Goal: Obtain resource: Obtain resource

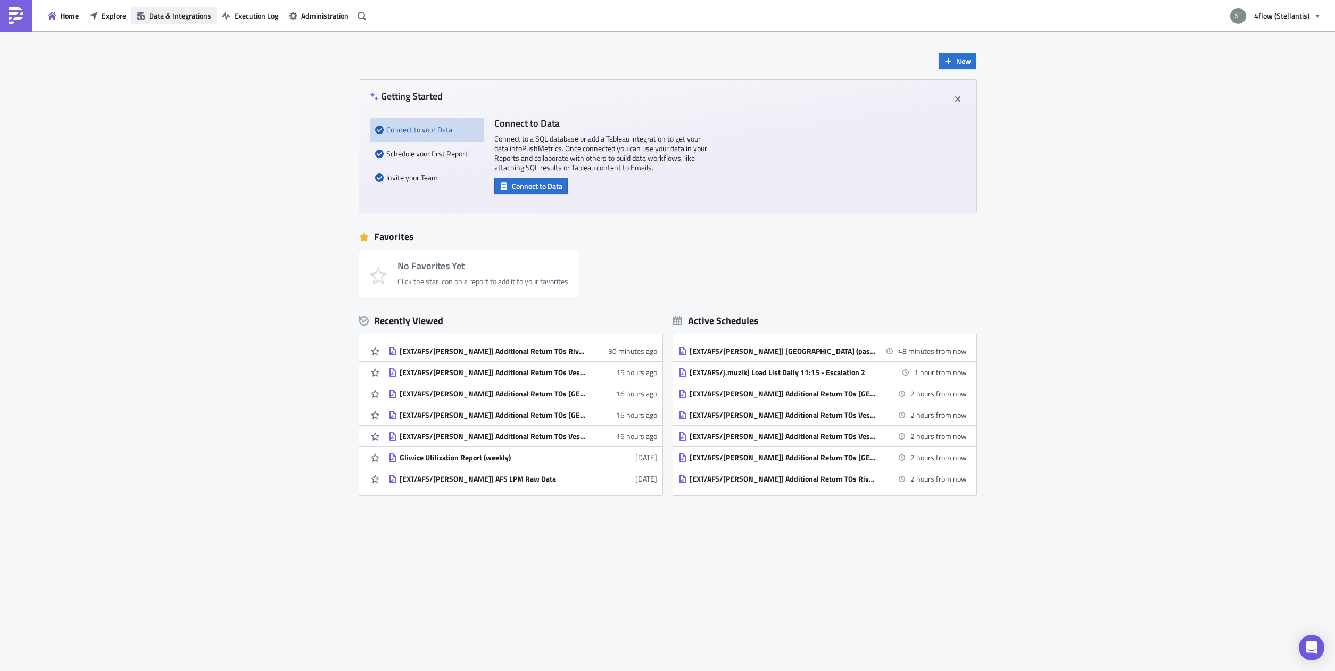
click at [159, 15] on span "Data & Integrations" at bounding box center [180, 15] width 62 height 11
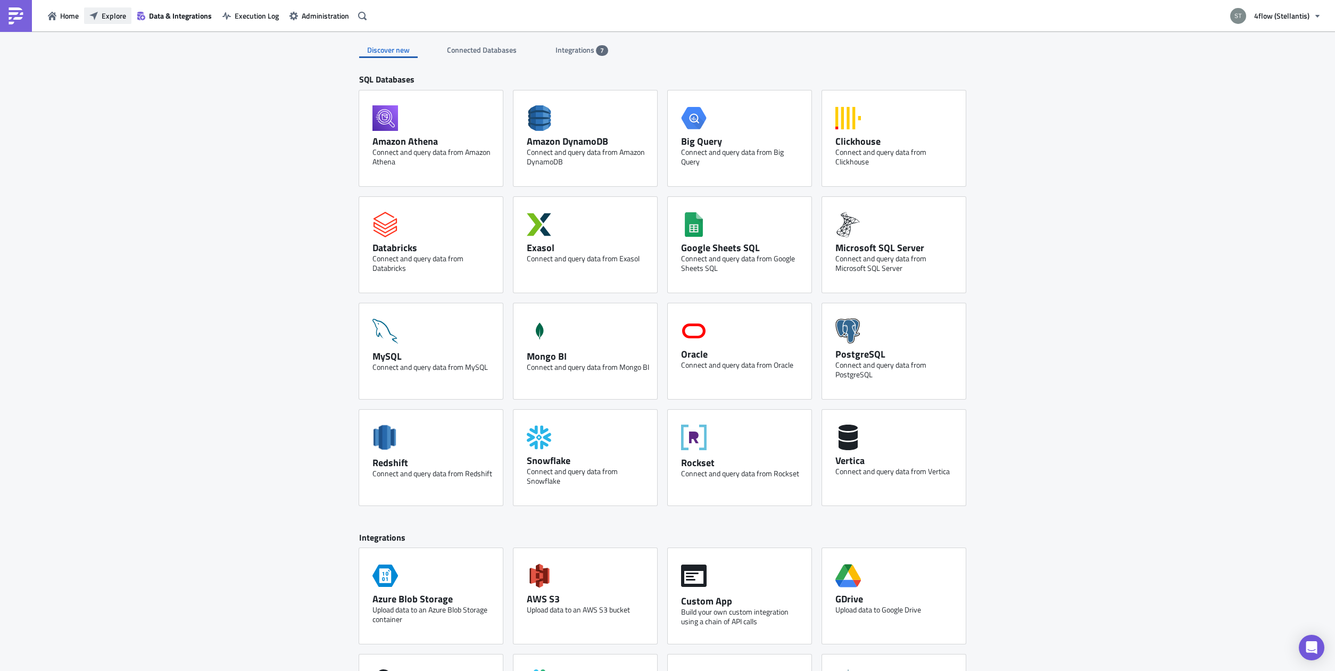
click at [122, 19] on span "Explore" at bounding box center [114, 15] width 24 height 11
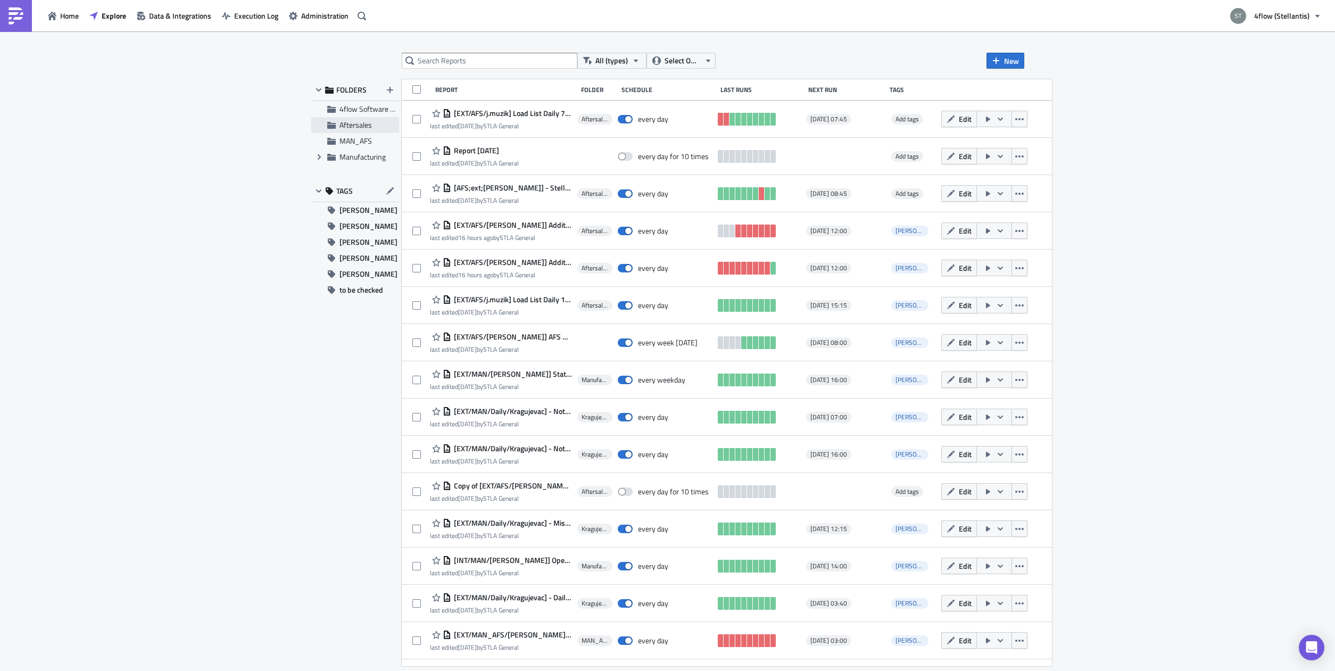
click at [349, 123] on span "Aftersales" at bounding box center [355, 124] width 32 height 11
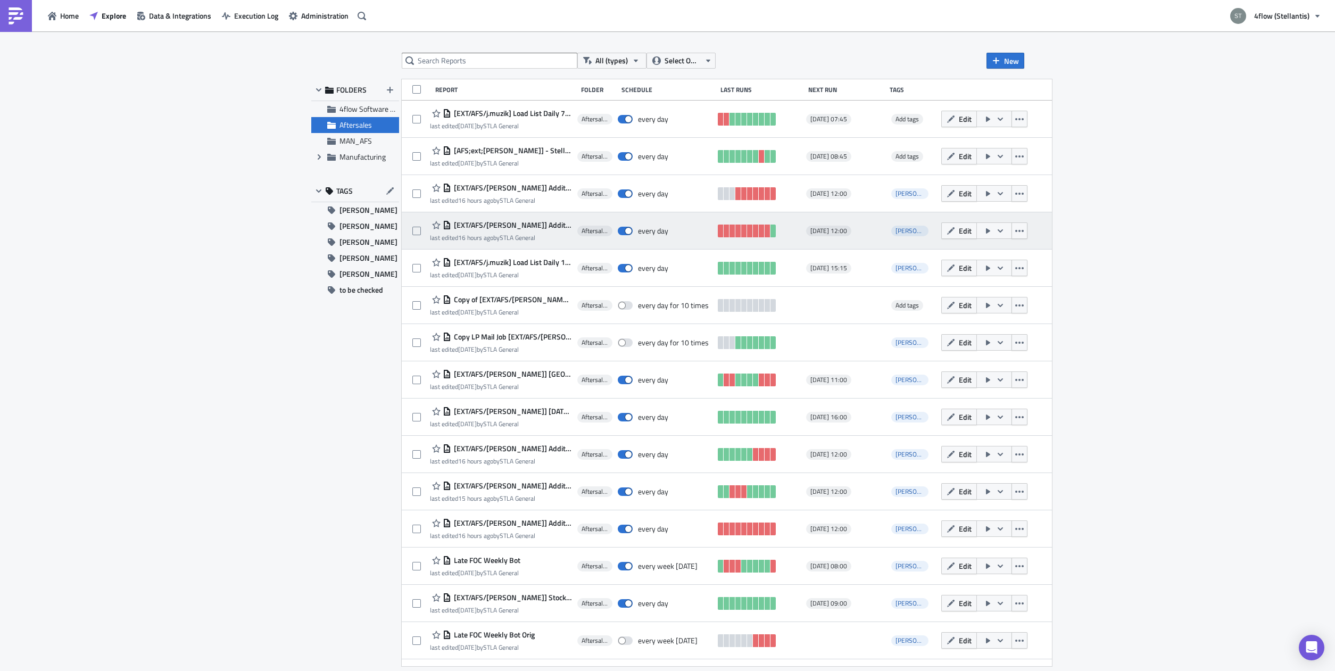
click at [516, 227] on span "[EXT/AFS/[PERSON_NAME]] Additional Return TOs [GEOGRAPHIC_DATA]" at bounding box center [511, 225] width 121 height 10
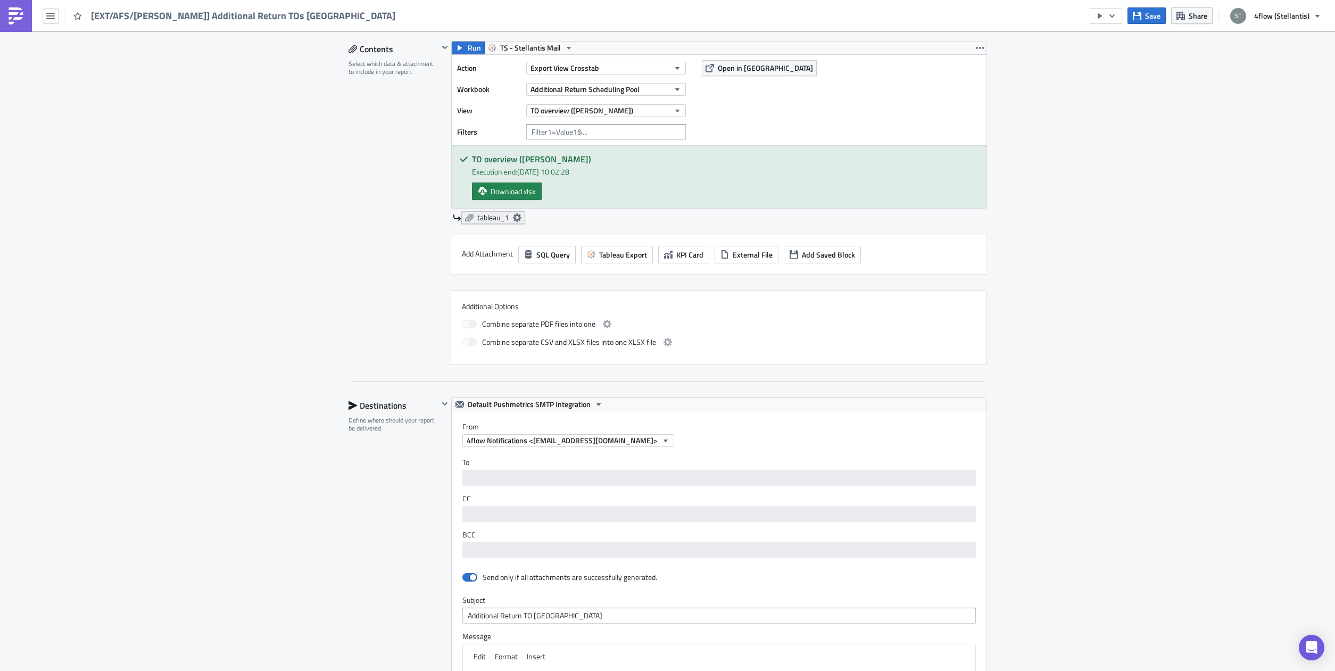
click at [513, 217] on icon at bounding box center [517, 217] width 9 height 9
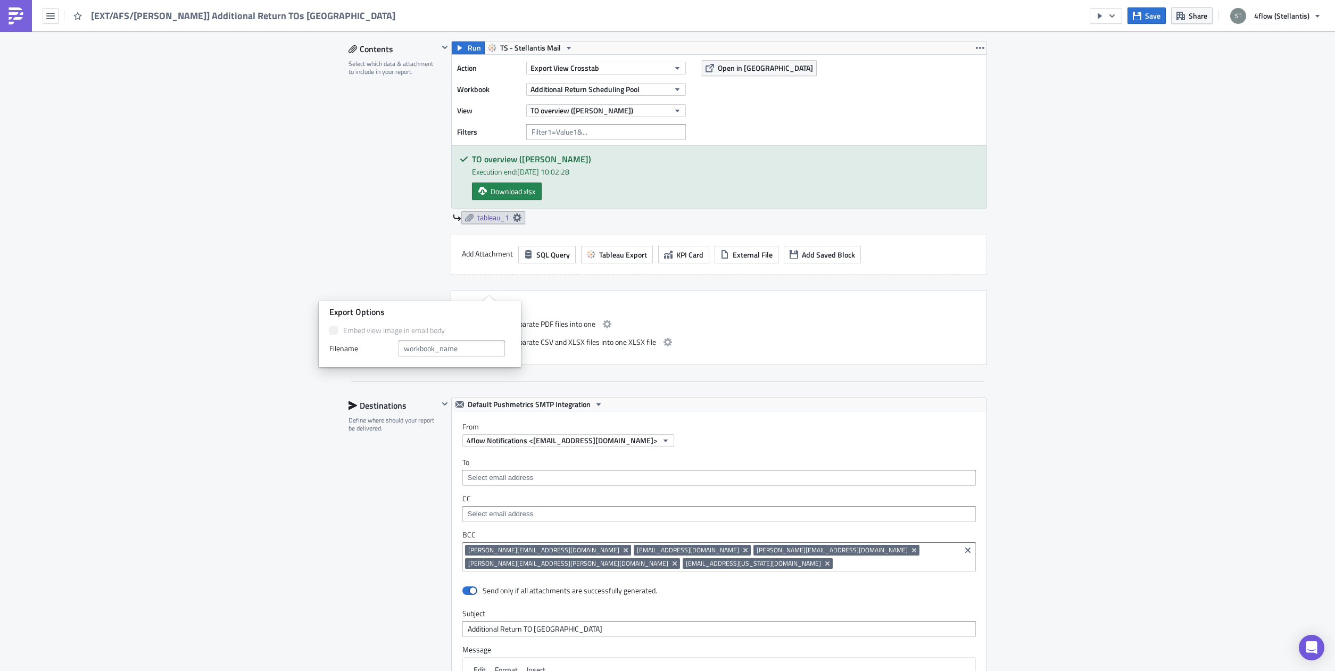
scroll to position [134, 0]
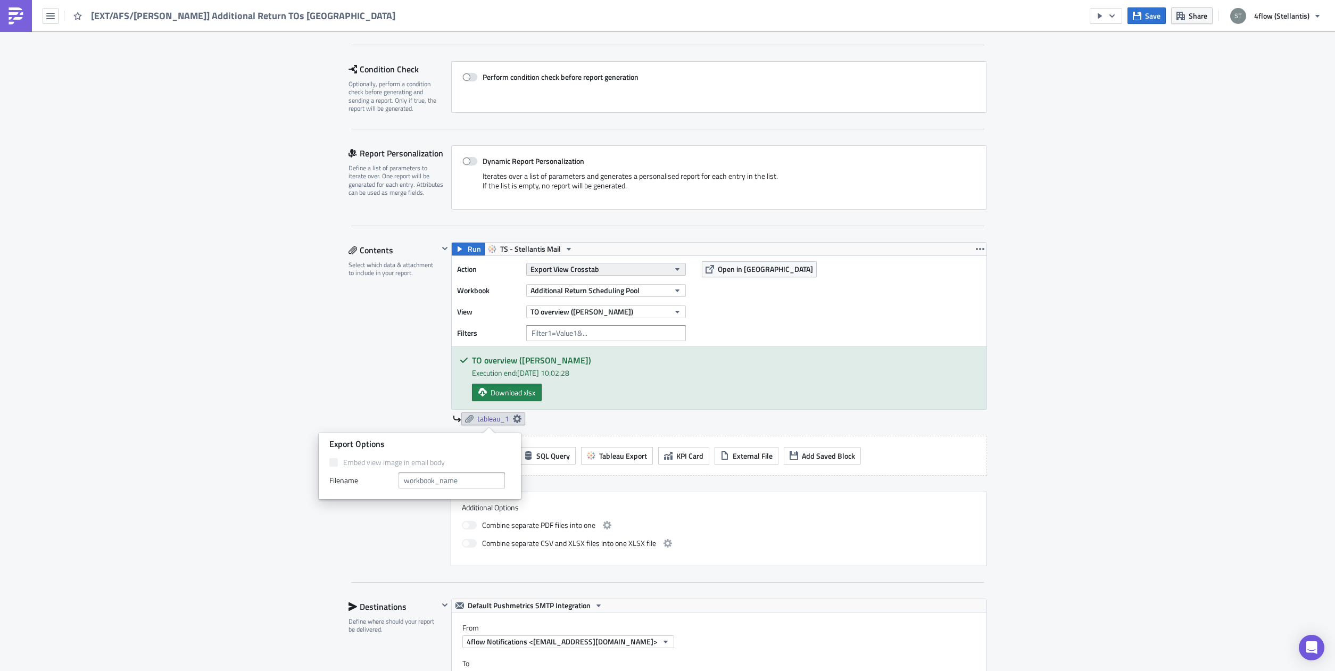
click at [607, 270] on button "Export View Crosstab" at bounding box center [606, 269] width 160 height 13
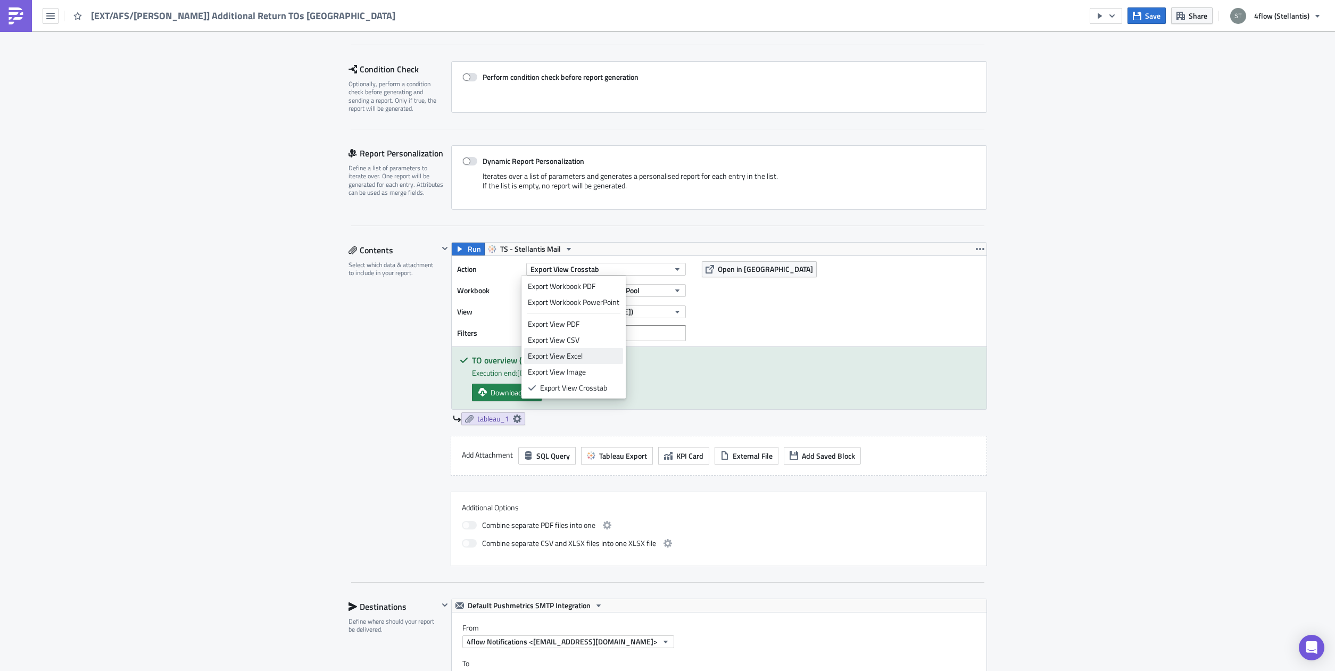
click at [595, 361] on div "Export View Excel" at bounding box center [573, 356] width 91 height 11
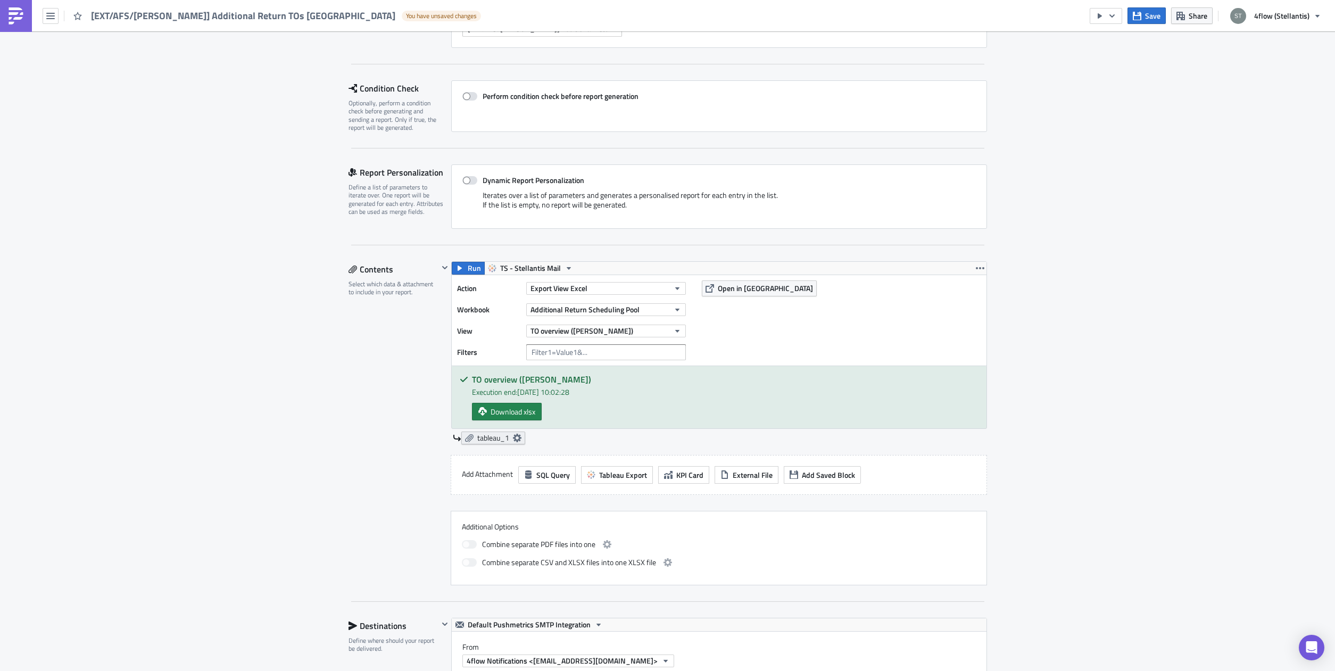
click at [514, 431] on link "tableau_1" at bounding box center [493, 437] width 64 height 13
click at [466, 505] on span "Change Column Datatype" at bounding box center [461, 510] width 81 height 11
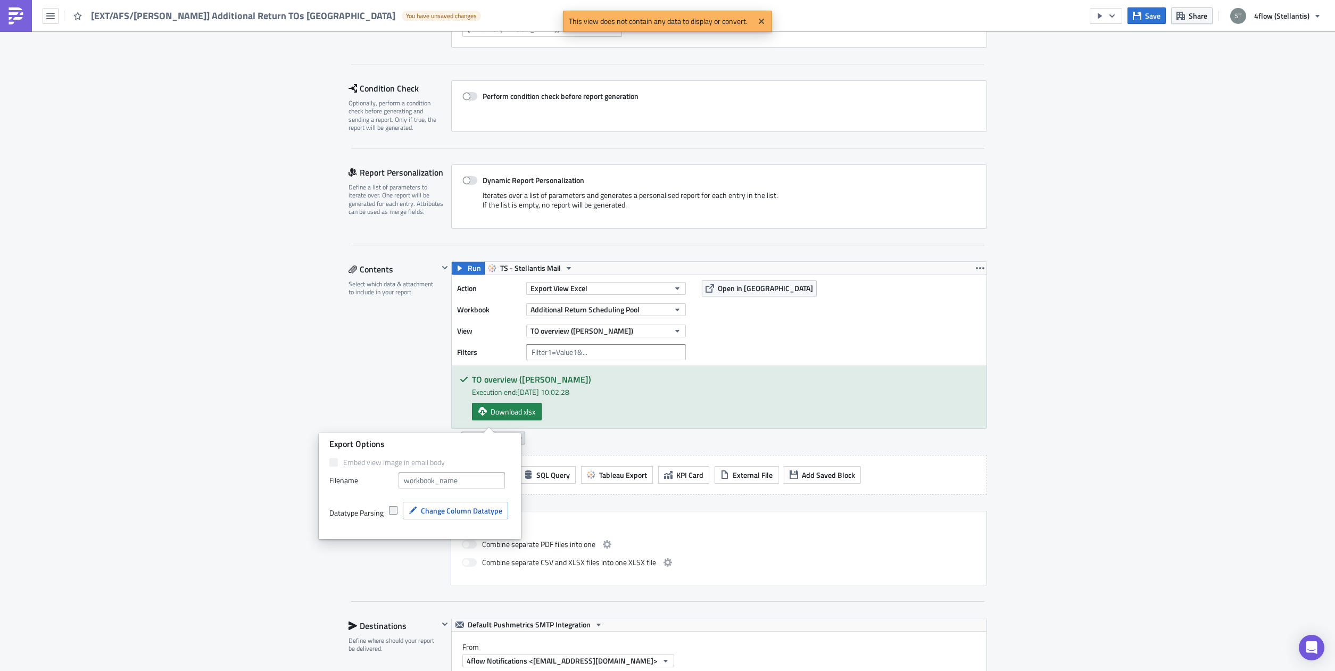
click at [392, 511] on span at bounding box center [393, 510] width 9 height 9
click at [392, 511] on input "checkbox" at bounding box center [394, 510] width 7 height 7
checkbox input "true"
click at [443, 506] on span "Change Column Datatype" at bounding box center [461, 510] width 81 height 11
click at [556, 282] on span "Export View Excel" at bounding box center [558, 287] width 57 height 11
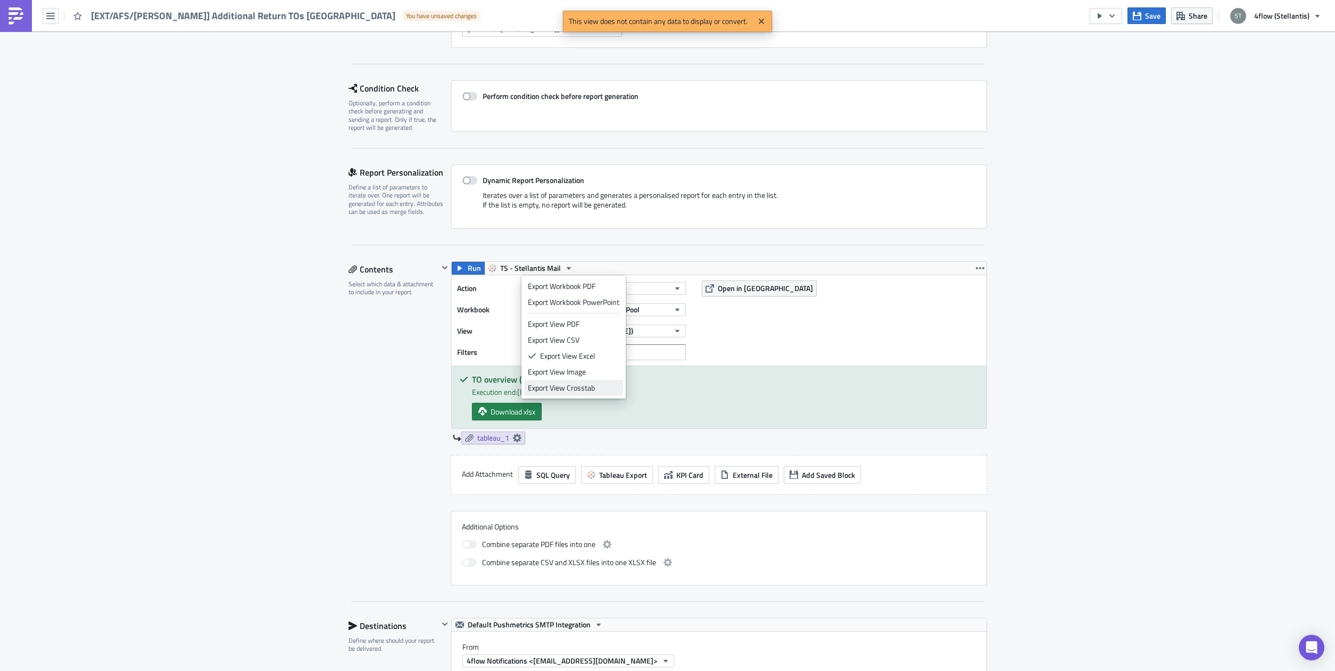
click at [559, 386] on div "Export View Crosstab" at bounding box center [573, 387] width 91 height 11
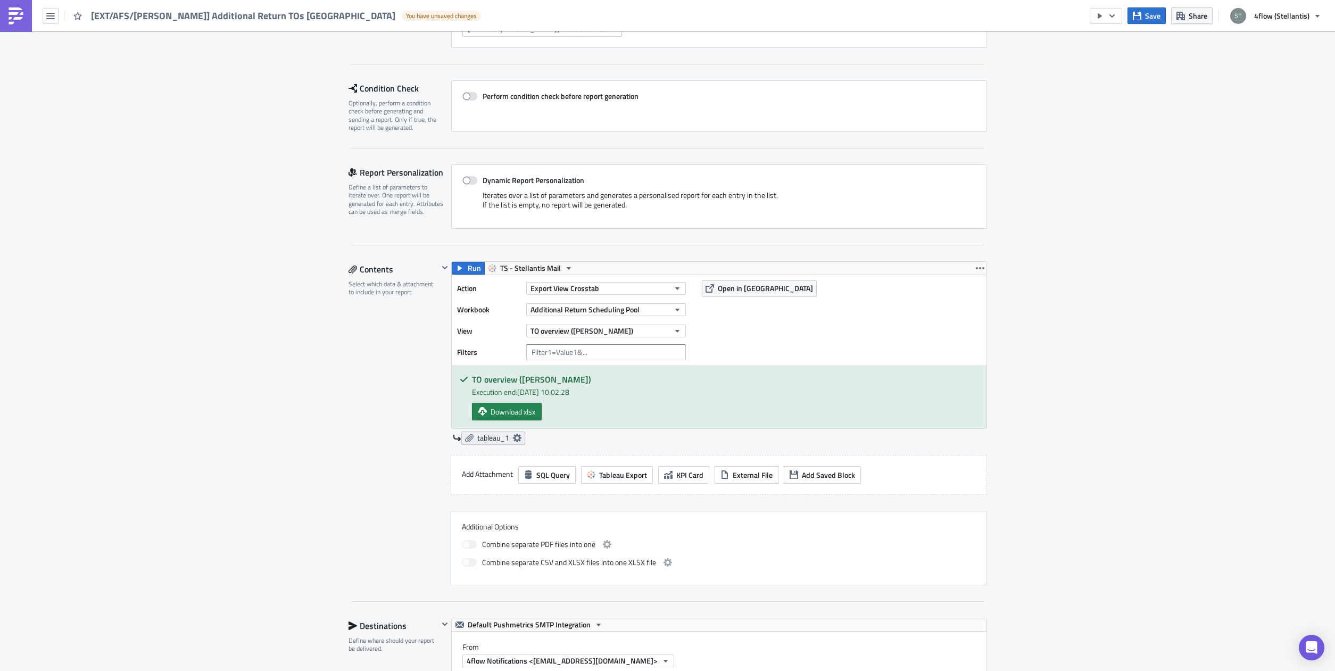
click at [514, 434] on icon at bounding box center [516, 438] width 9 height 9
click at [454, 470] on div "Embed view image in email body Filenam﻿e" at bounding box center [419, 472] width 181 height 31
click at [454, 474] on input "text" at bounding box center [451, 480] width 106 height 16
click at [358, 373] on div "Contents Select which data & attachment to include in your report." at bounding box center [393, 423] width 90 height 324
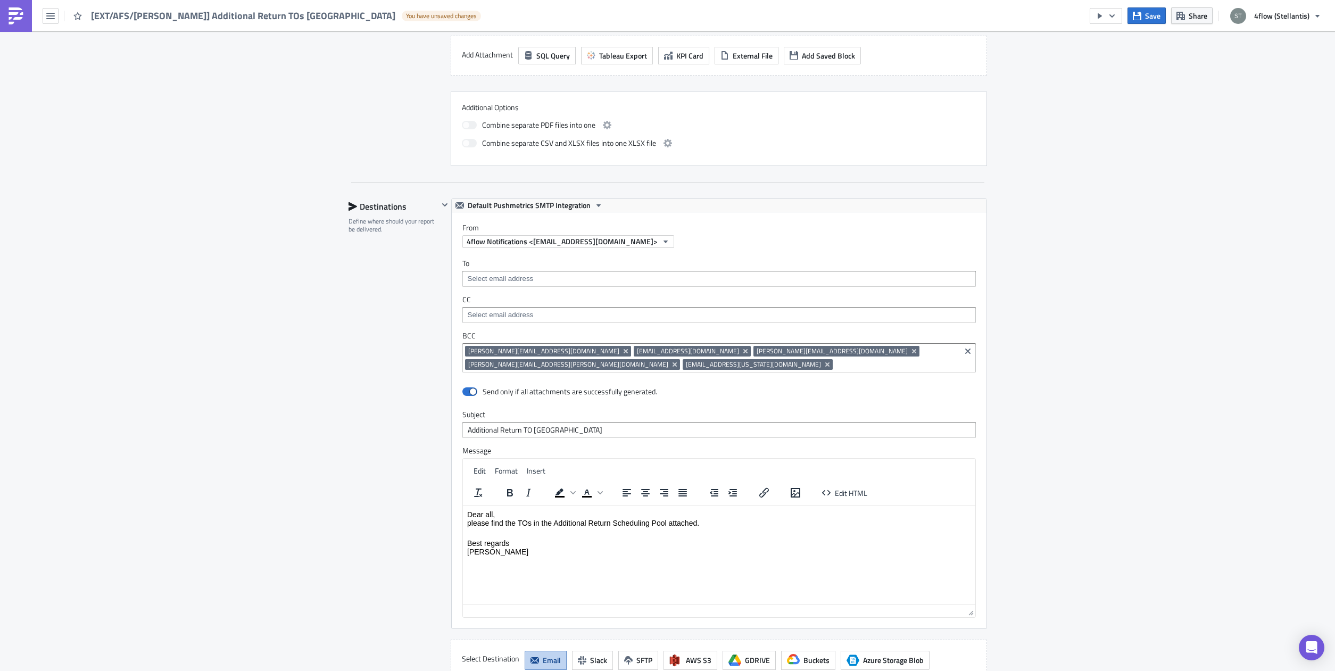
scroll to position [603, 0]
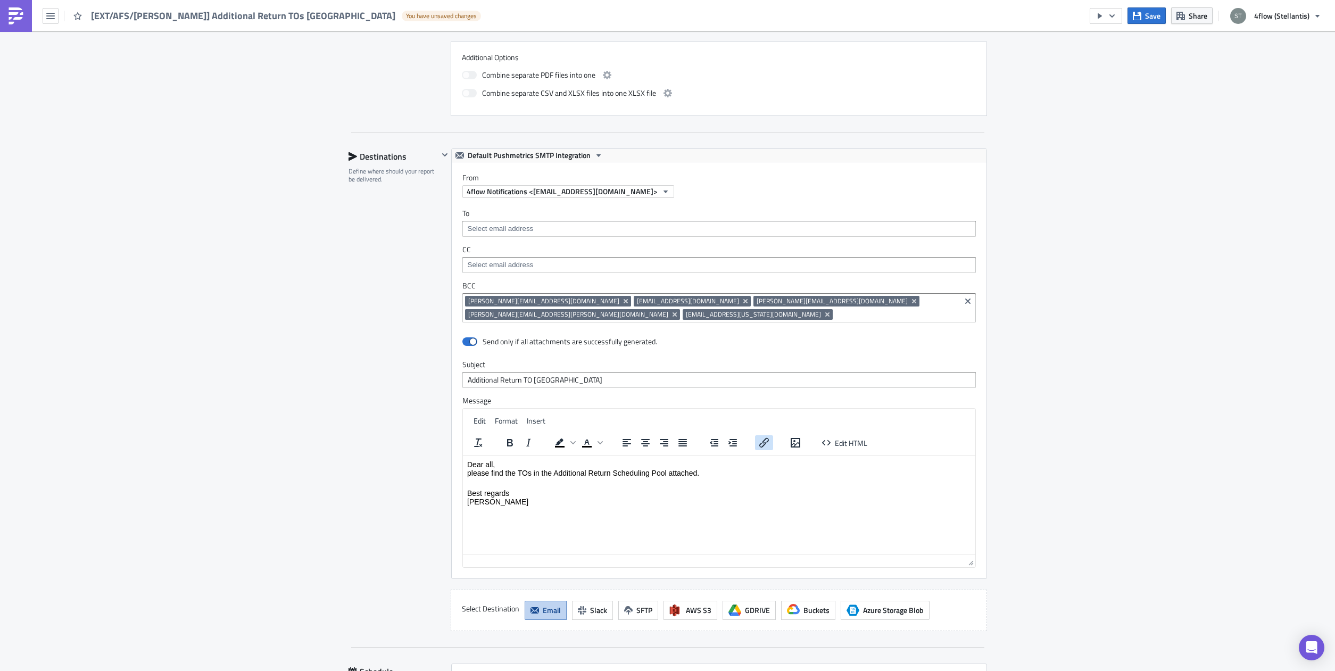
click at [757, 436] on icon "Insert/edit link" at bounding box center [763, 442] width 13 height 13
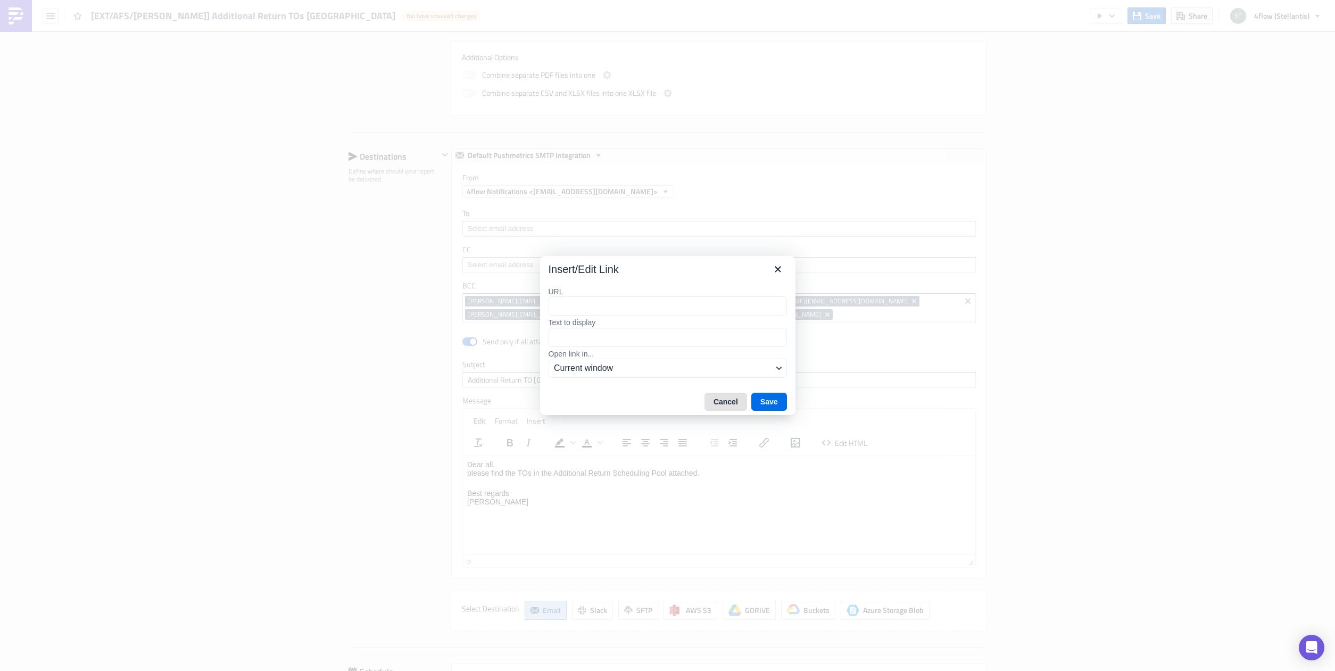
click at [735, 404] on button "Cancel" at bounding box center [725, 402] width 43 height 18
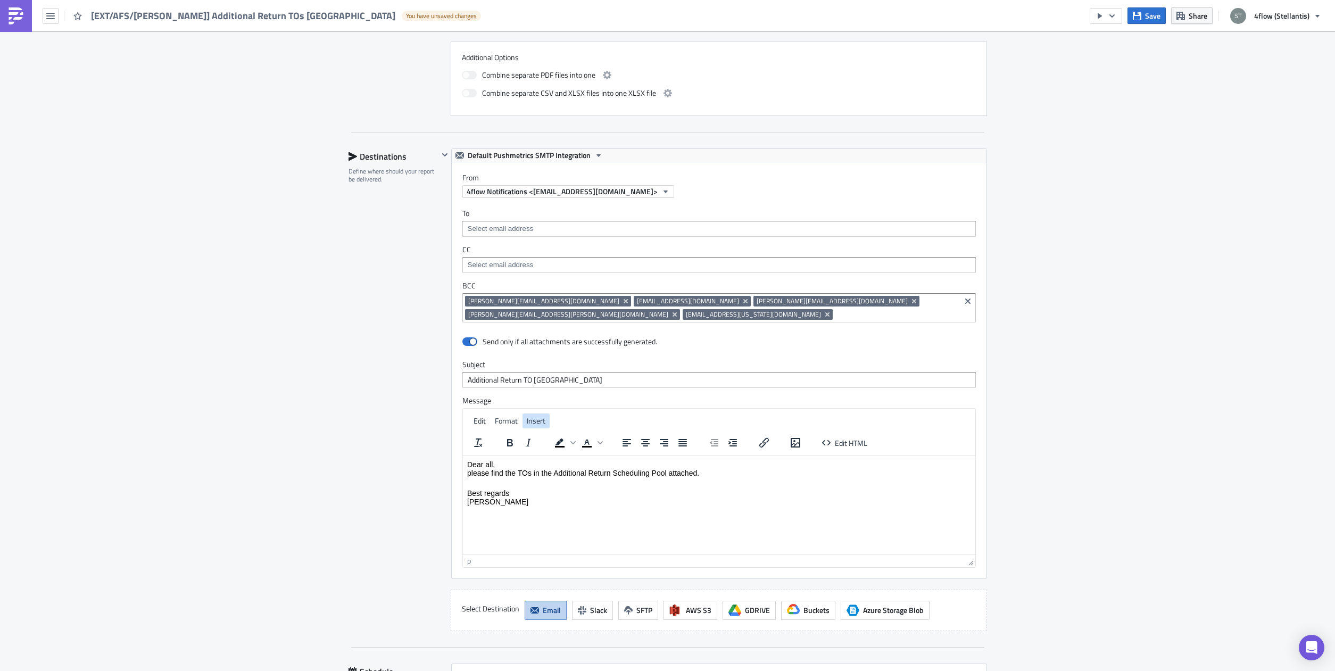
click at [527, 415] on span "Insert" at bounding box center [536, 420] width 19 height 11
click at [402, 395] on div "Destinations Define where should your report be delivered." at bounding box center [393, 389] width 90 height 482
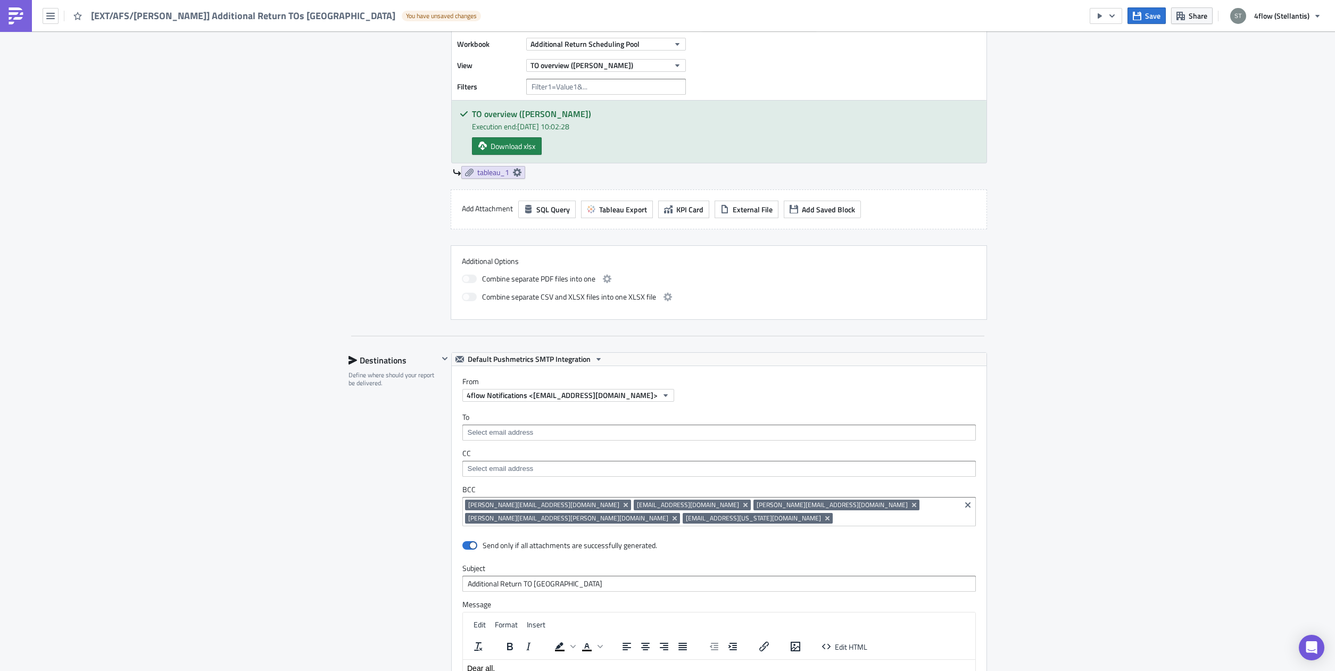
scroll to position [323, 0]
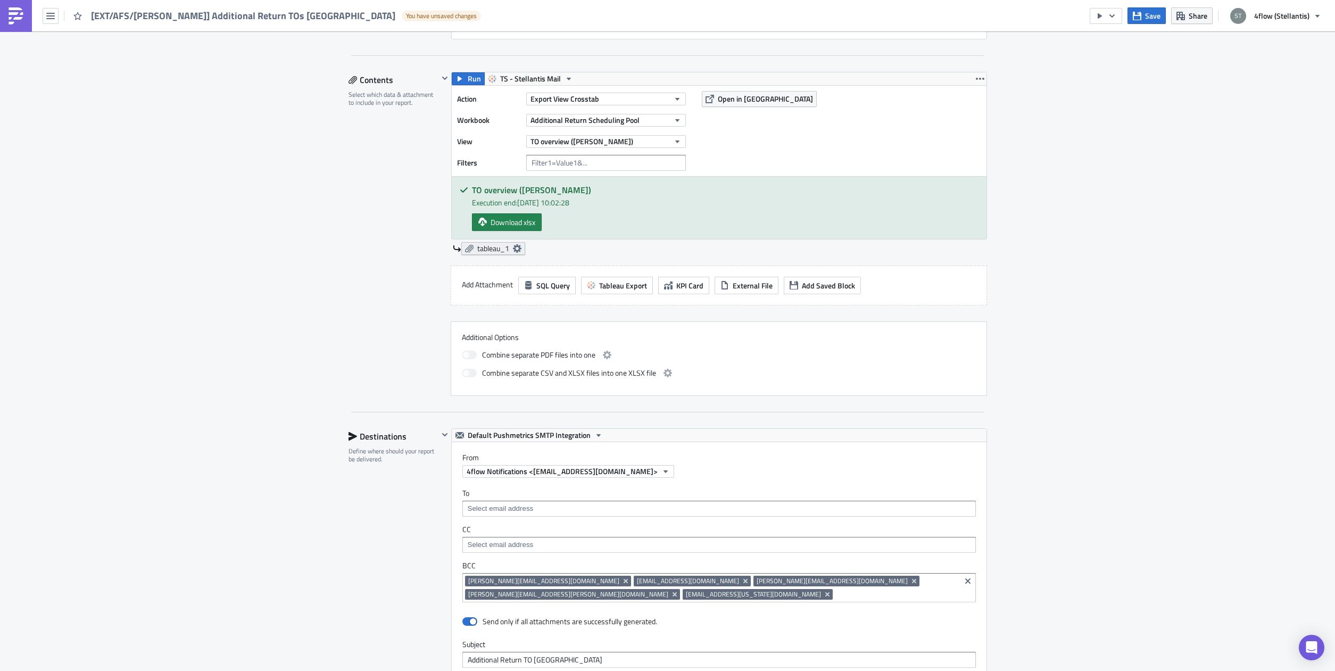
click at [514, 244] on icon at bounding box center [517, 248] width 9 height 9
click at [539, 93] on span "Export View Crosstab" at bounding box center [564, 98] width 69 height 11
click at [564, 155] on div "Export View CSV" at bounding box center [573, 150] width 91 height 11
click at [514, 244] on icon at bounding box center [516, 248] width 9 height 9
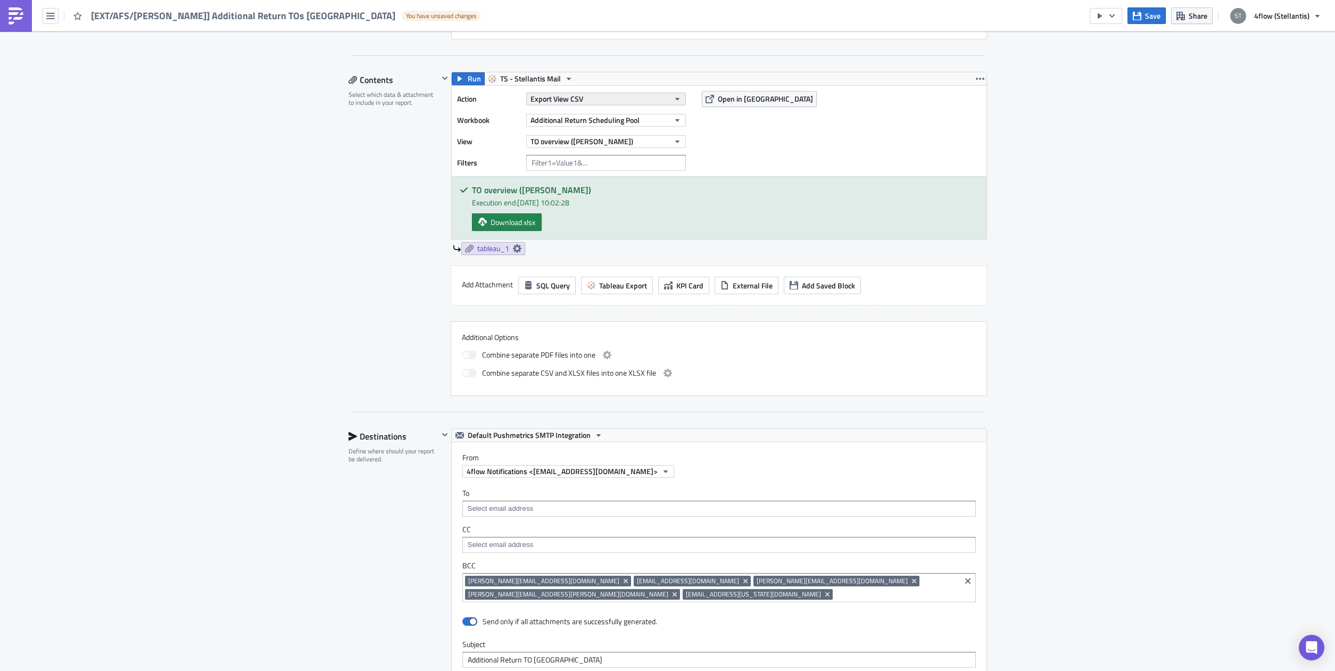
click at [548, 93] on span "Export View CSV" at bounding box center [556, 98] width 53 height 11
click at [561, 165] on div "Export View Excel" at bounding box center [573, 166] width 91 height 11
click at [513, 244] on icon at bounding box center [517, 248] width 9 height 9
click at [351, 161] on div "Contents Select which data & attachment to include in your report." at bounding box center [393, 234] width 90 height 324
click at [547, 93] on span "Export View Excel" at bounding box center [558, 98] width 57 height 11
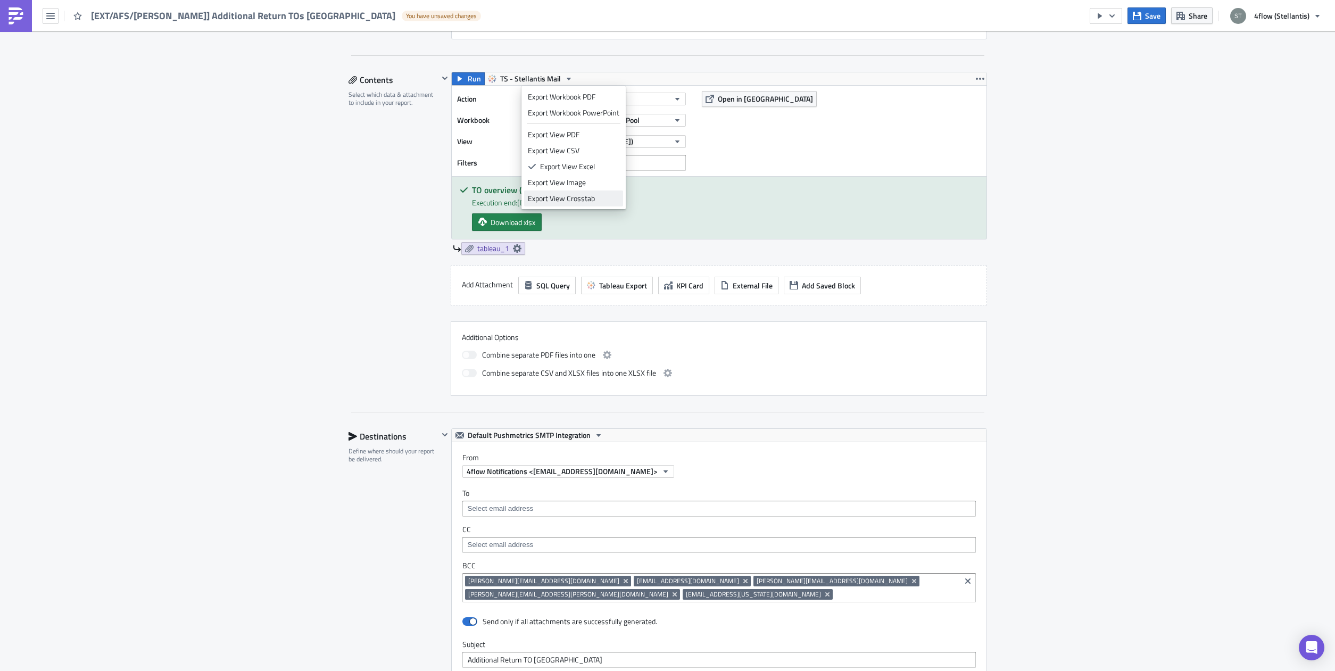
click at [567, 198] on div "Export View Crosstab" at bounding box center [573, 198] width 91 height 11
click at [513, 244] on icon at bounding box center [517, 248] width 9 height 9
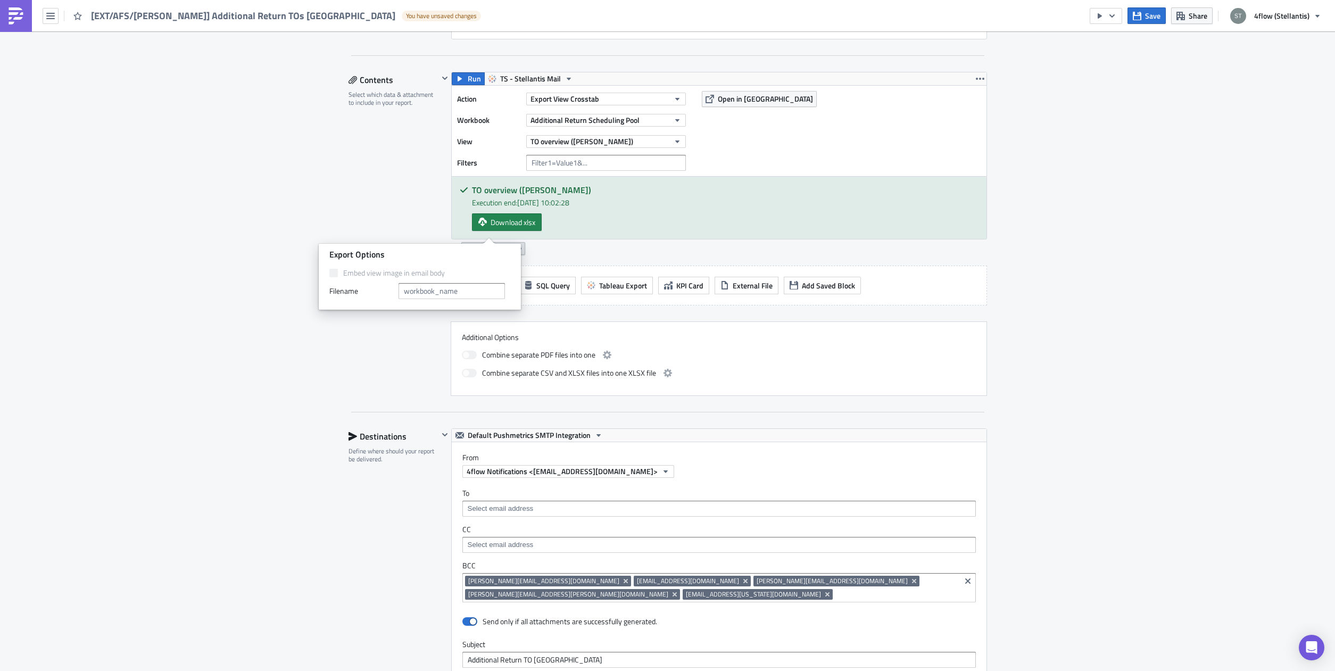
click at [209, 389] on div "Aftersales Execution Log Edit " [EXT/AFS/[PERSON_NAME]] Additional Return TOs […" at bounding box center [667, 407] width 1335 height 1399
click at [513, 244] on icon at bounding box center [517, 248] width 9 height 9
click at [445, 291] on input "text" at bounding box center [451, 291] width 106 height 16
click at [447, 291] on input "text" at bounding box center [451, 291] width 106 height 16
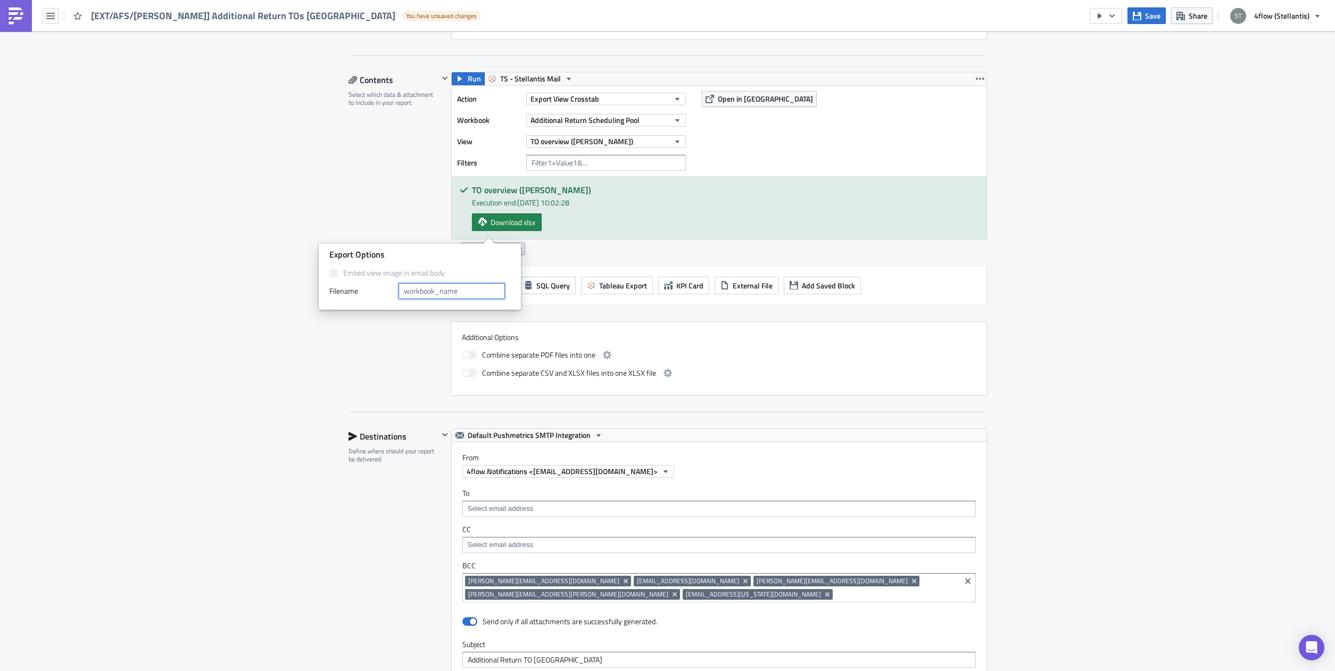
type input "j"
click at [270, 204] on div "Aftersales Execution Log Edit " [EXT/AFS/[PERSON_NAME]] Additional Return TOs […" at bounding box center [667, 407] width 1335 height 1399
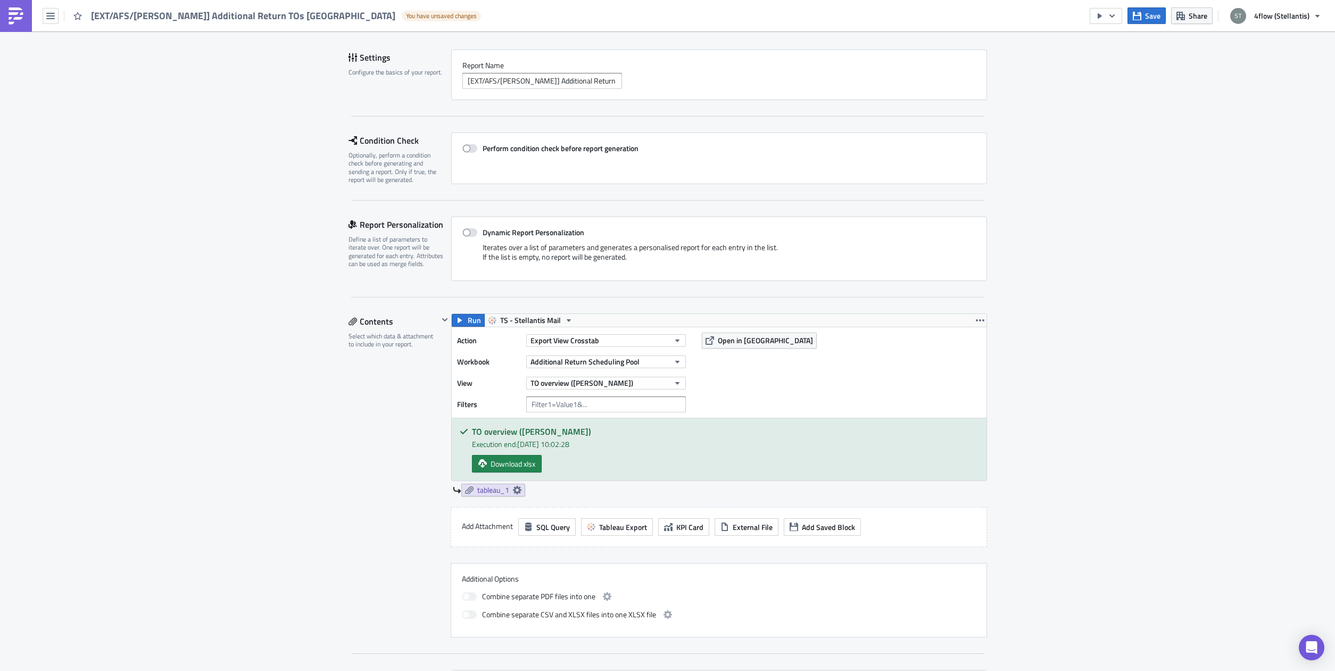
scroll to position [55, 0]
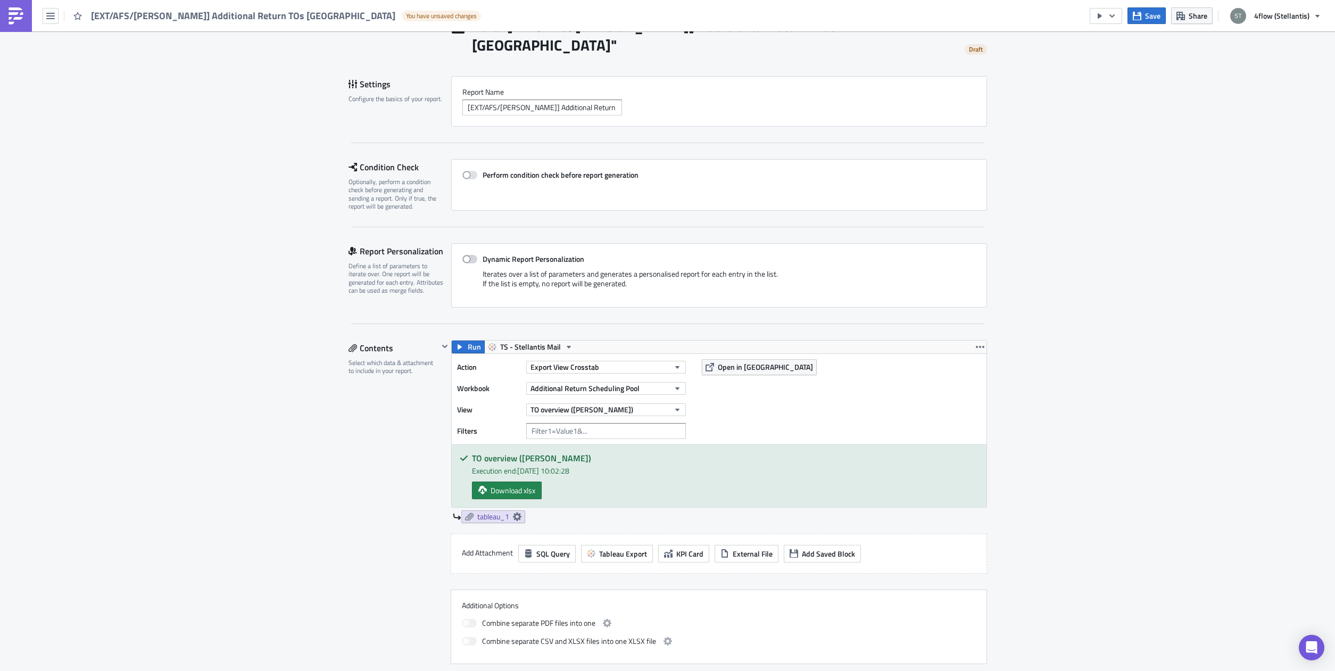
click at [466, 255] on span at bounding box center [469, 259] width 15 height 9
click at [466, 256] on input "Dynamic Report Personalization" at bounding box center [467, 259] width 7 height 7
checkbox input "true"
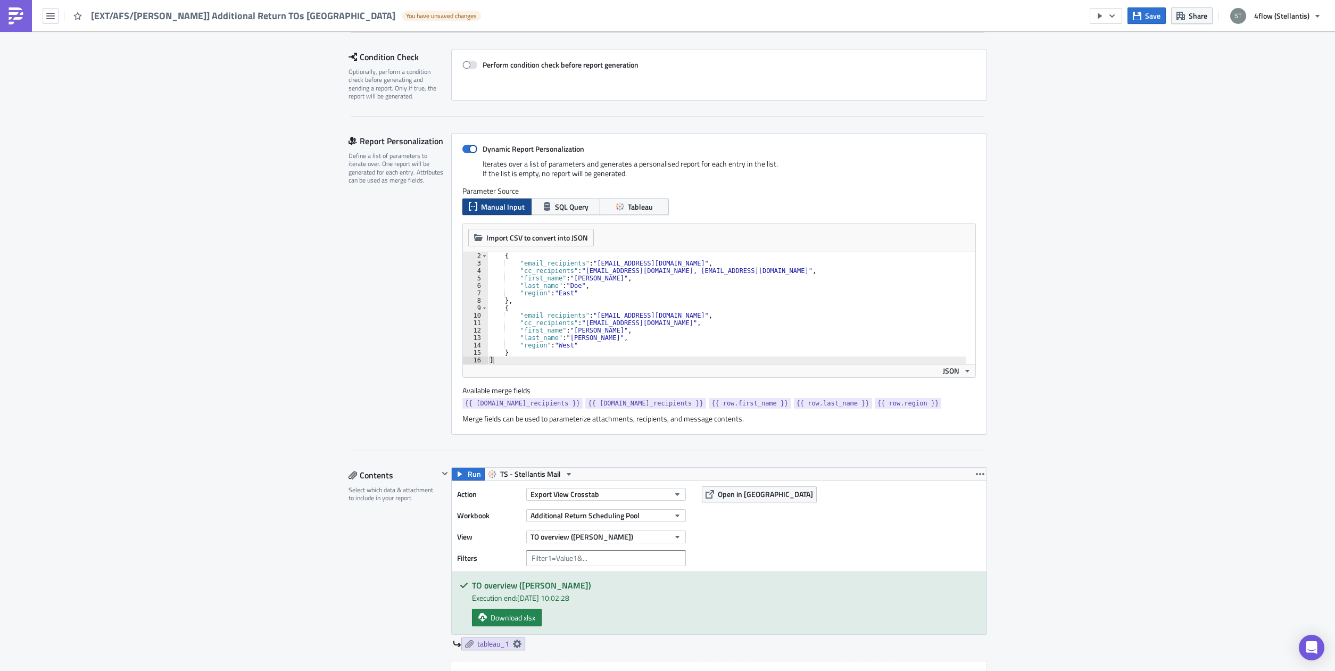
scroll to position [189, 0]
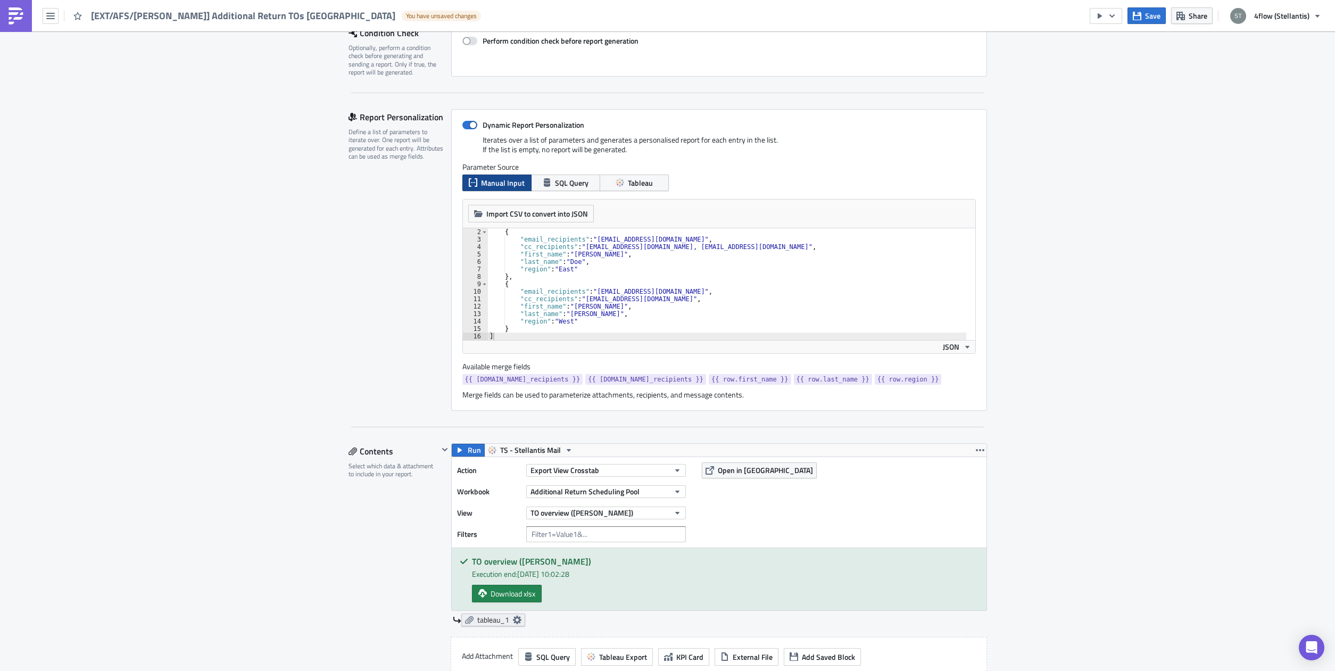
click at [513, 615] on icon at bounding box center [517, 619] width 9 height 9
click at [462, 577] on div "Export Options Embed view image in email body Filenam﻿e" at bounding box center [420, 553] width 202 height 66
click at [460, 575] on input "text" at bounding box center [451, 568] width 106 height 16
click at [456, 571] on input "text" at bounding box center [451, 568] width 106 height 16
click at [324, 484] on div "Aftersales Execution Log Edit " [EXT/AFS/[PERSON_NAME]] Additional Return TOs […" at bounding box center [667, 660] width 1335 height 1636
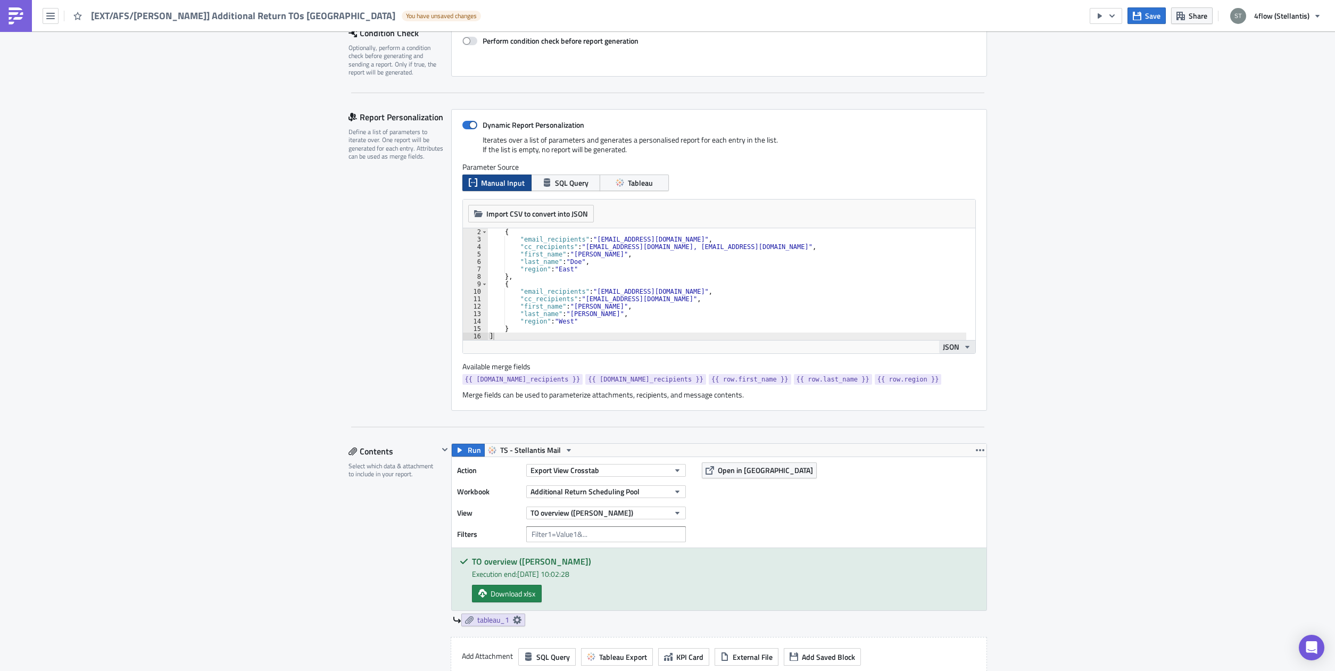
click at [947, 341] on span "JSON" at bounding box center [951, 346] width 16 height 11
click at [956, 363] on div "Text" at bounding box center [984, 360] width 88 height 11
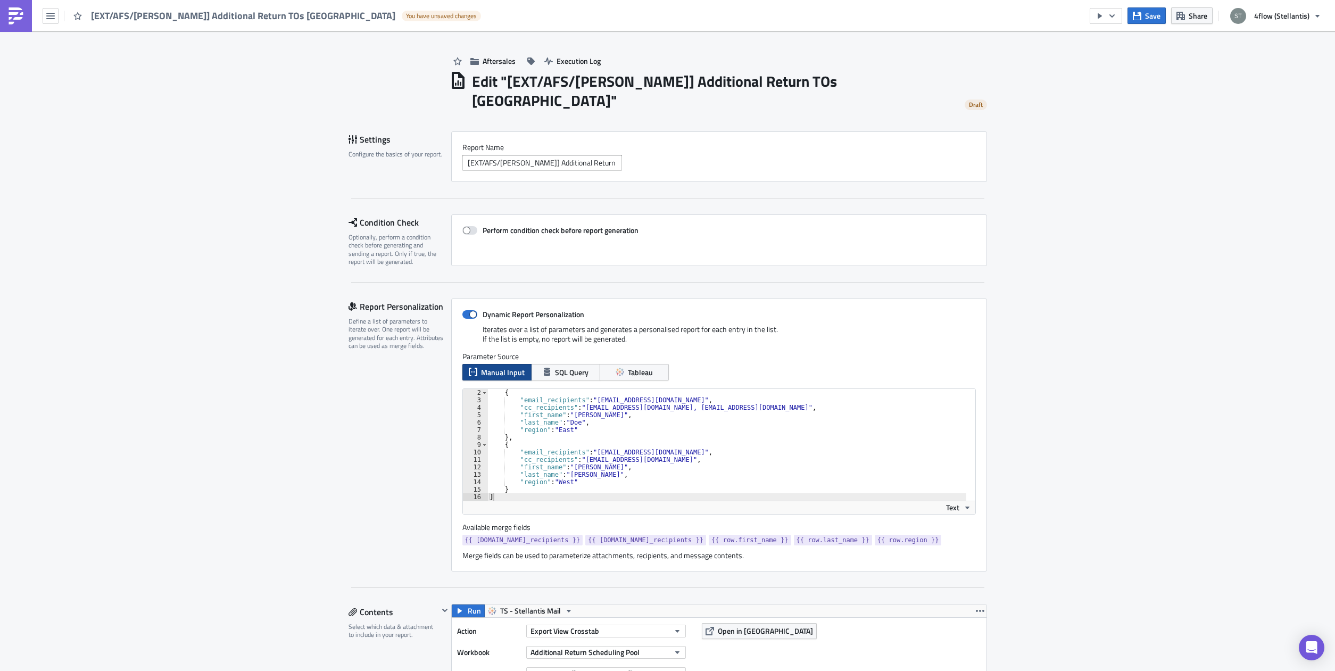
scroll to position [134, 0]
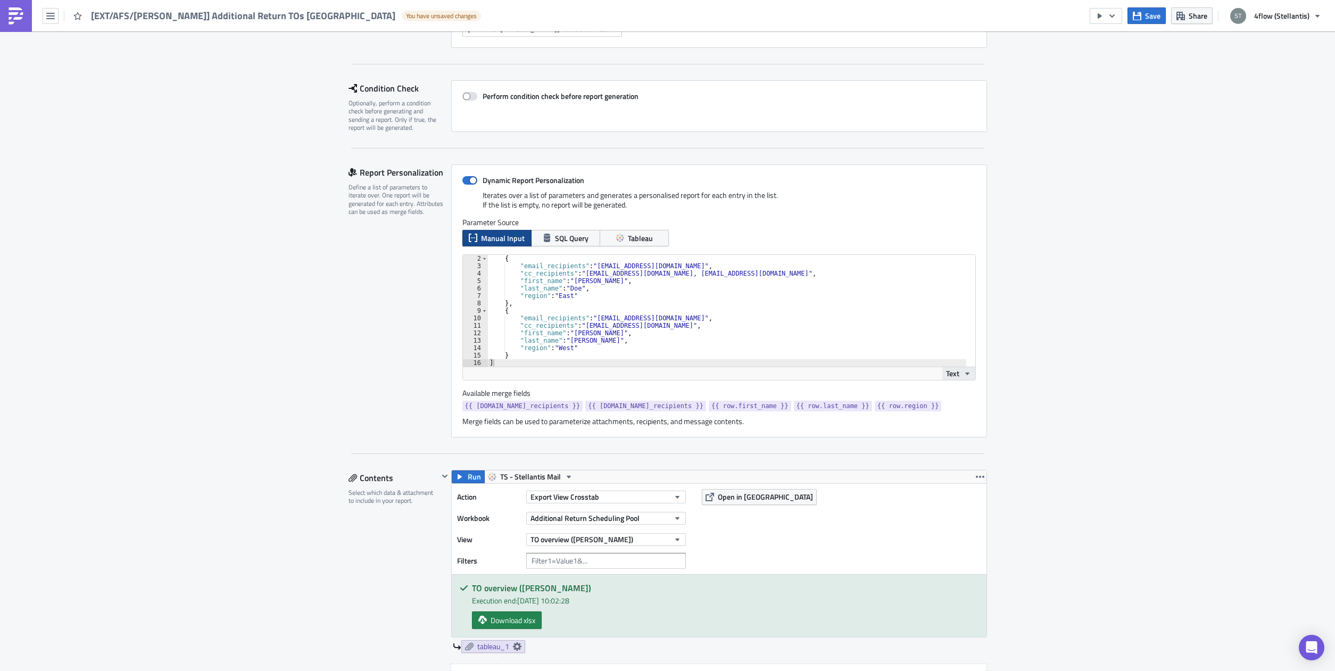
click at [963, 369] on icon "button" at bounding box center [967, 373] width 9 height 9
click at [959, 369] on div "JSON" at bounding box center [988, 371] width 88 height 11
